Goal: Navigation & Orientation: Find specific page/section

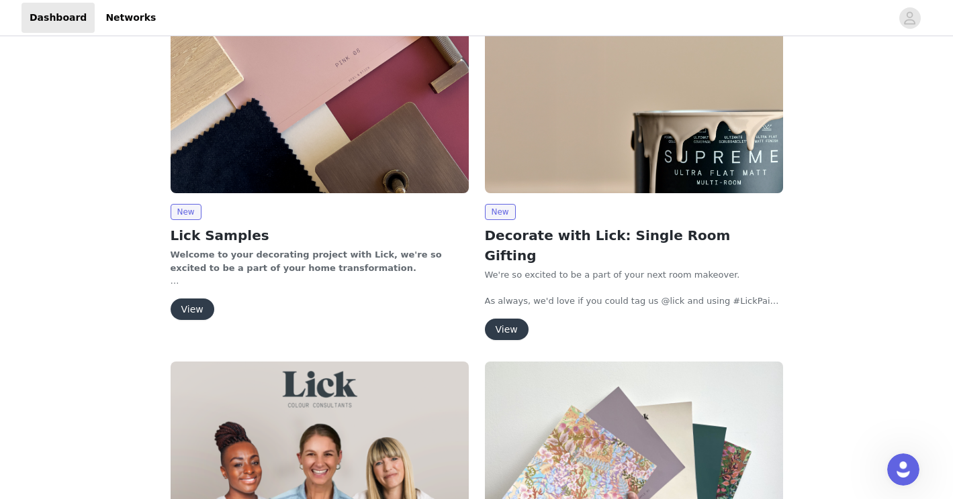
scroll to position [215, 0]
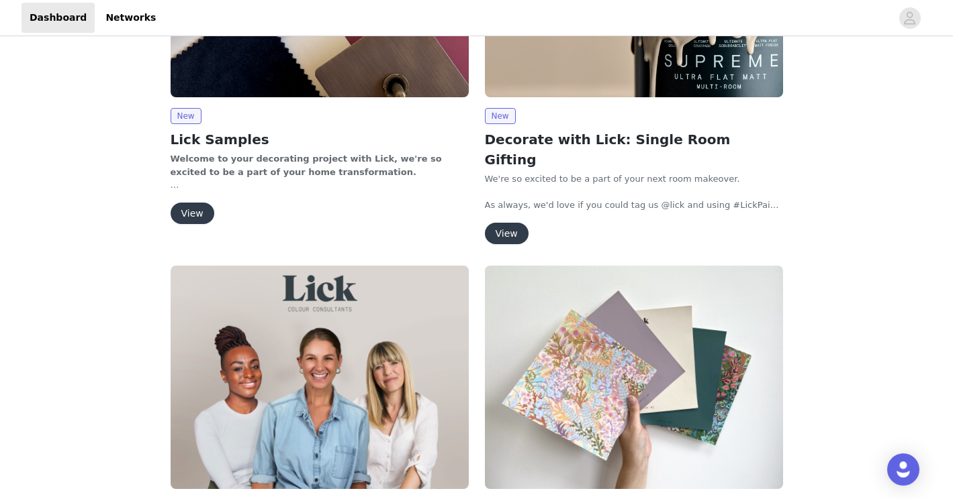
scroll to position [393, 0]
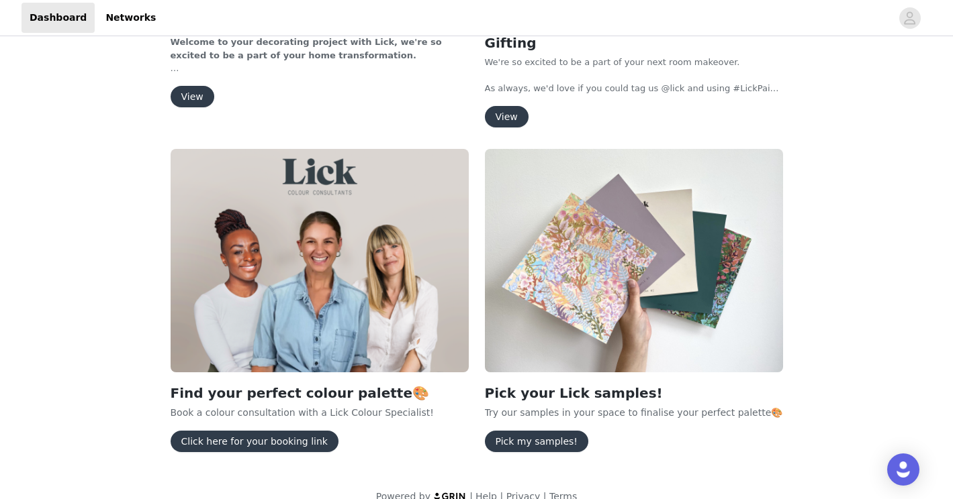
click at [505, 106] on button "View" at bounding box center [507, 116] width 44 height 21
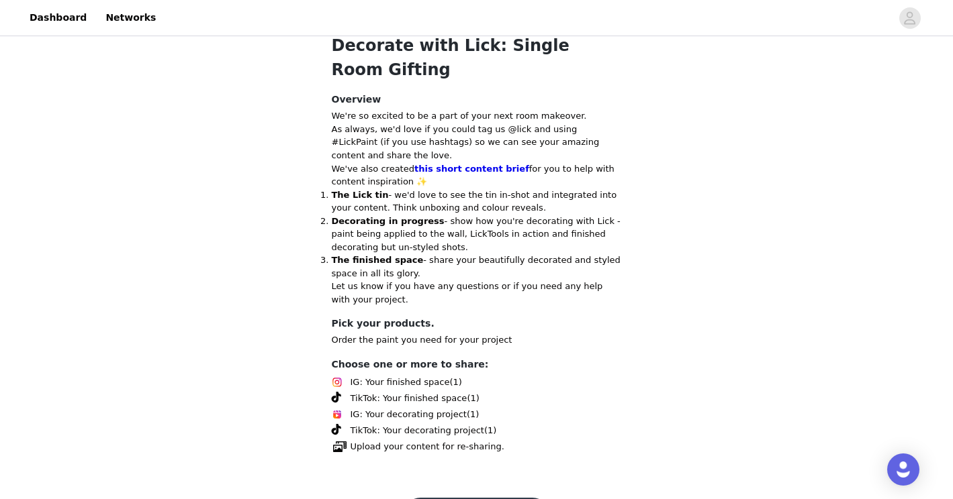
scroll to position [483, 0]
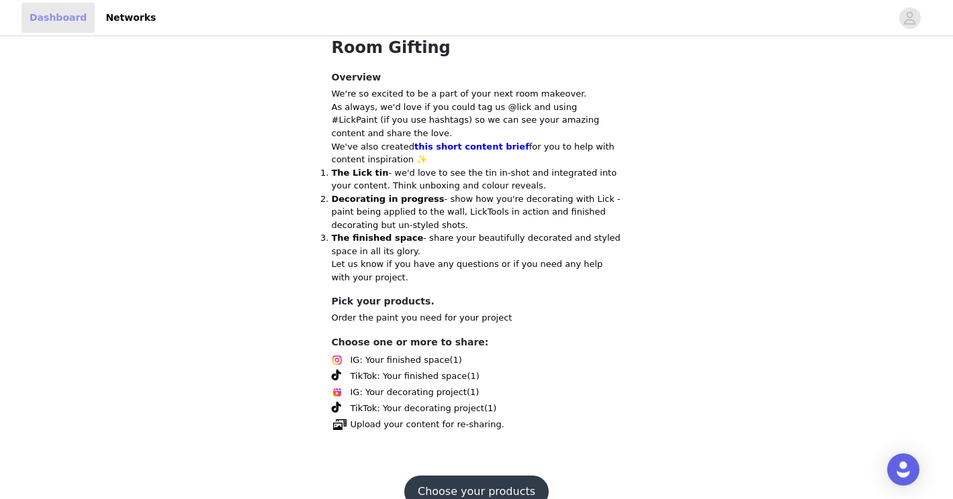
click at [46, 26] on link "Dashboard" at bounding box center [57, 18] width 73 height 30
